Goal: Communication & Community: Connect with others

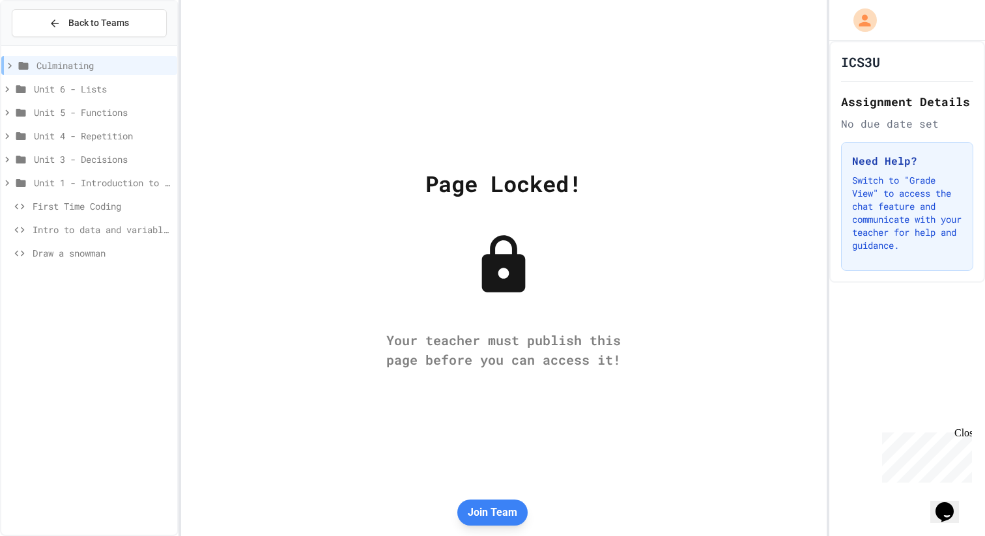
click at [873, 18] on icon "My Account" at bounding box center [865, 21] width 18 height 18
click at [872, 535] on div at bounding box center [492, 536] width 985 height 0
click at [490, 515] on button "Join Team" at bounding box center [492, 513] width 70 height 26
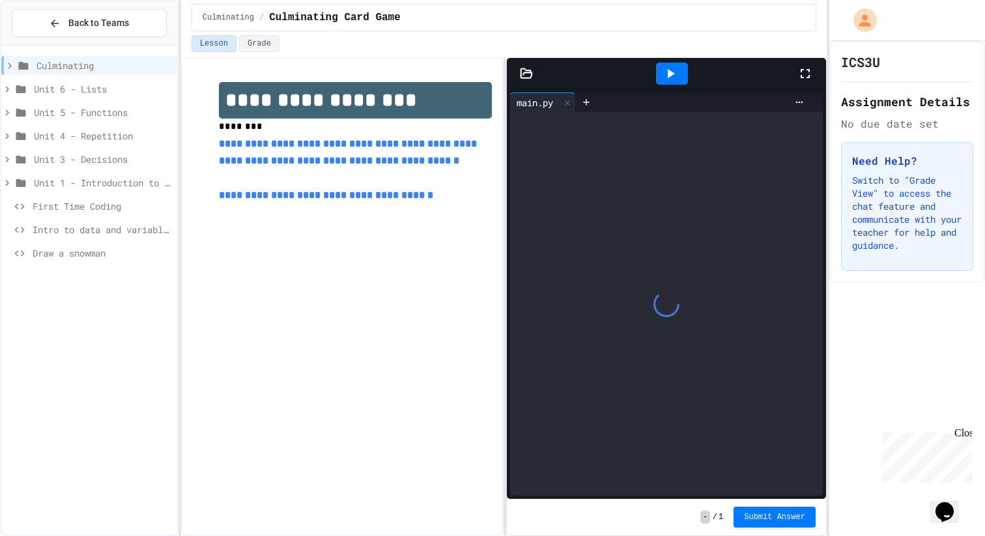
click at [97, 64] on span "Culminating" at bounding box center [103, 66] width 135 height 14
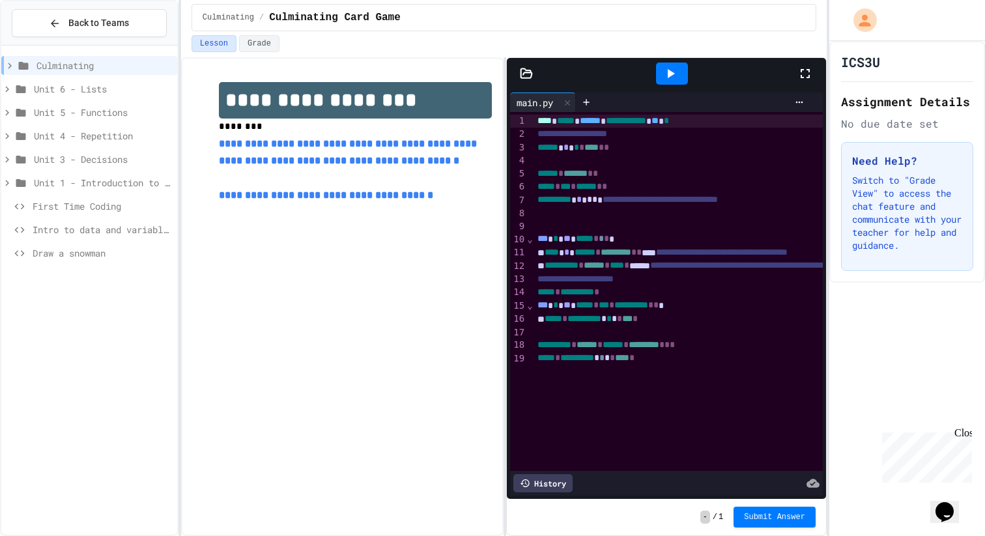
click at [97, 64] on span "Culminating" at bounding box center [103, 66] width 135 height 14
click at [10, 64] on icon at bounding box center [10, 66] width 4 height 6
click at [5, 88] on icon at bounding box center [7, 89] width 12 height 12
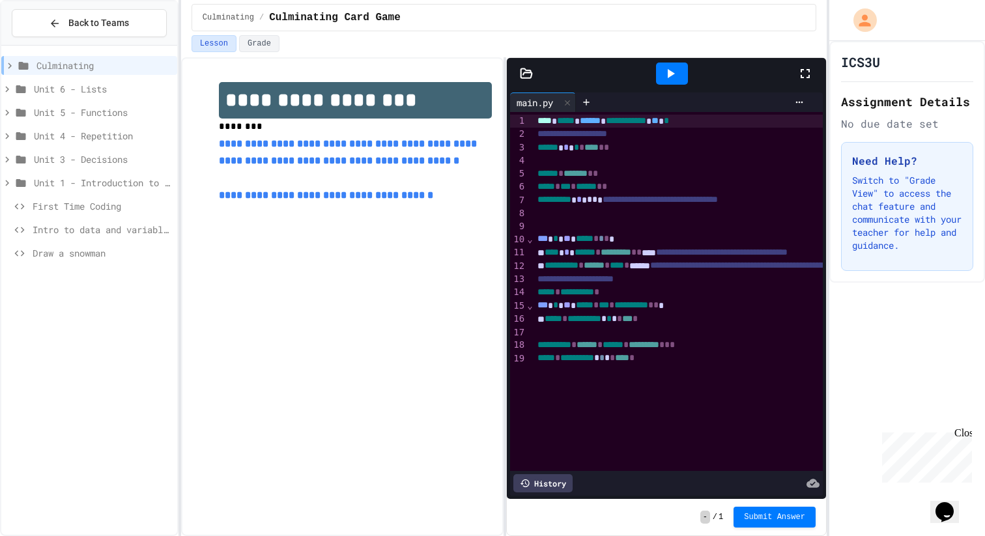
click at [61, 85] on span "Unit 6 - Lists" at bounding box center [103, 89] width 138 height 14
